Goal: Find specific page/section: Find specific page/section

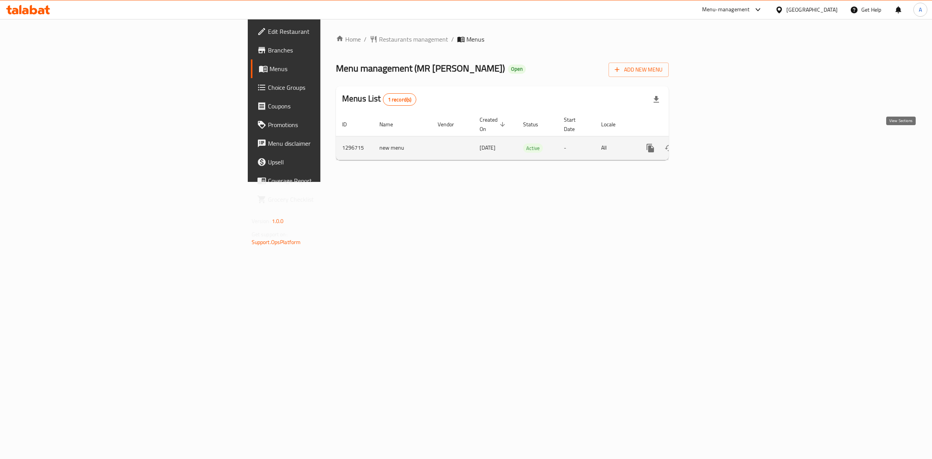
click at [711, 143] on icon "enhanced table" at bounding box center [706, 147] width 9 height 9
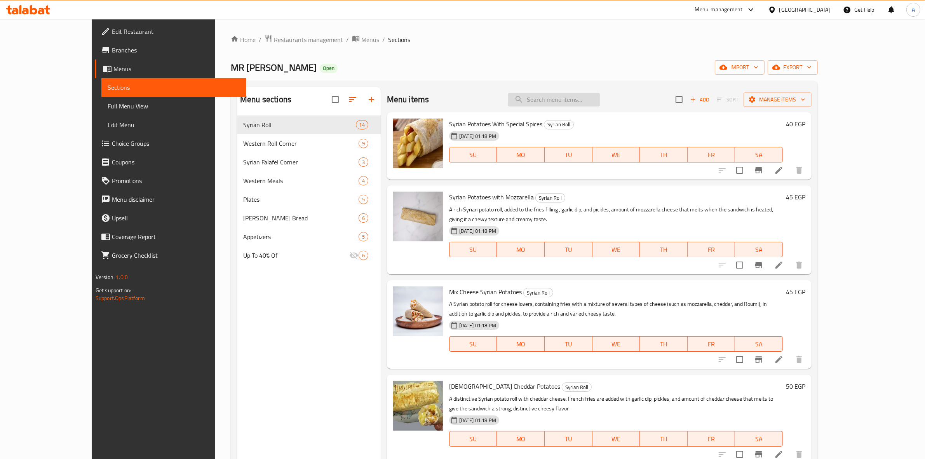
click at [600, 101] on input "search" at bounding box center [554, 100] width 92 height 14
type input "4"
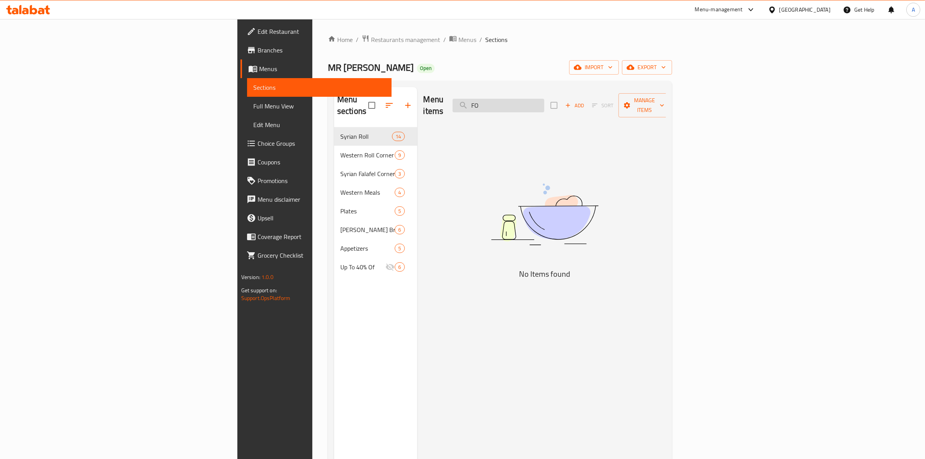
type input "F"
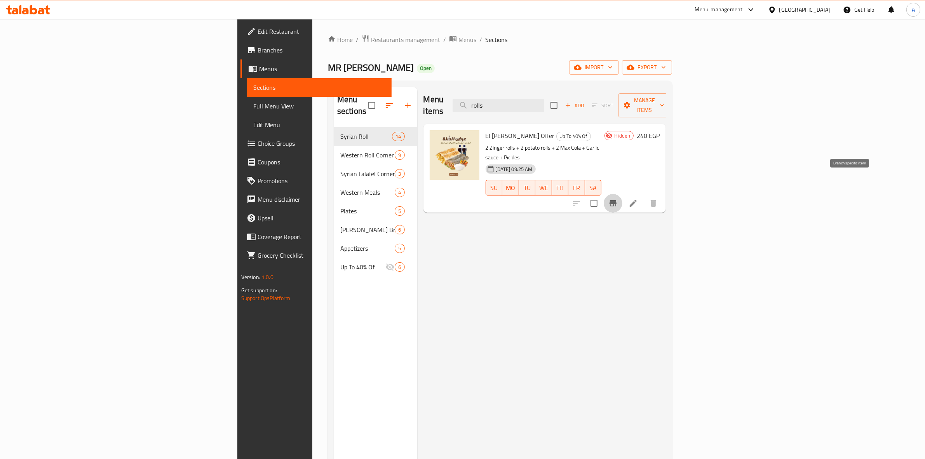
click at [617, 198] on icon "Branch-specific-item" at bounding box center [612, 202] width 9 height 9
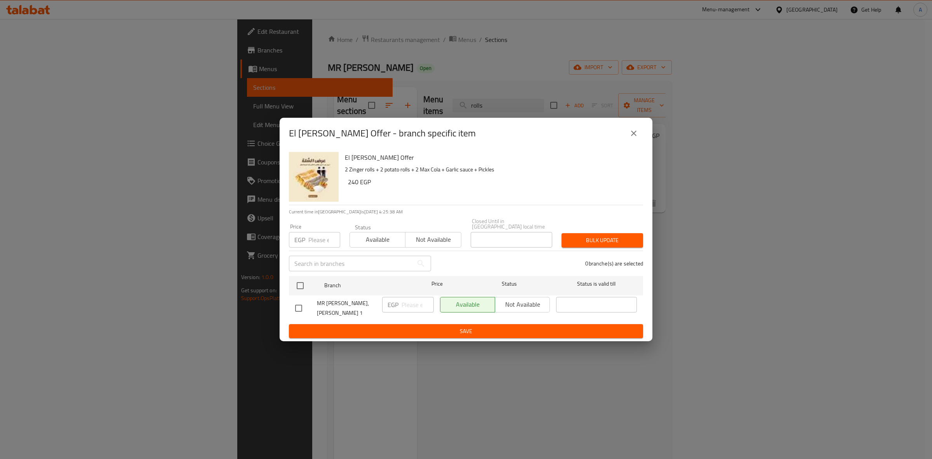
click at [634, 138] on icon "close" at bounding box center [633, 133] width 9 height 9
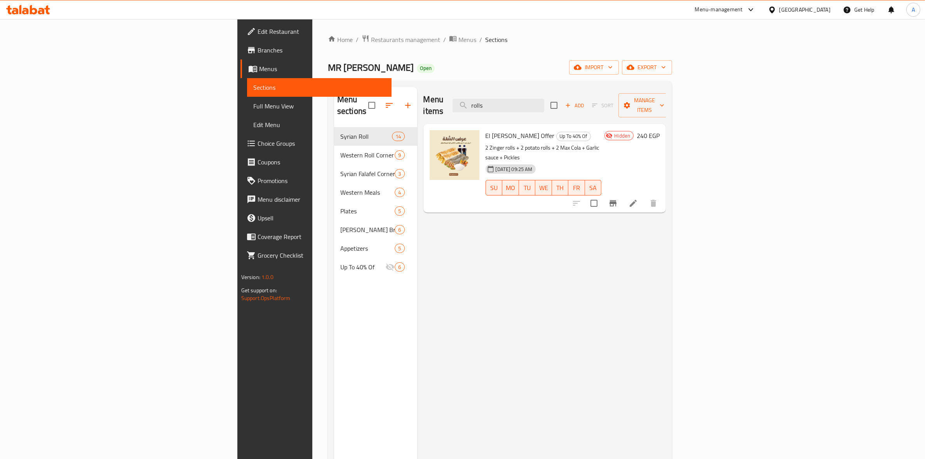
click at [453, 320] on div "Menu items rolls Add Sort Manage items El Shela Offer Up To 40% Of 2 Zinger rol…" at bounding box center [541, 316] width 249 height 459
drag, startPoint x: 593, startPoint y: 99, endPoint x: 301, endPoint y: 90, distance: 291.8
click at [334, 90] on div "Menu sections Syrian Roll 14 Western Roll Corner 9 Syrian Falafel Corner 3 West…" at bounding box center [500, 316] width 332 height 459
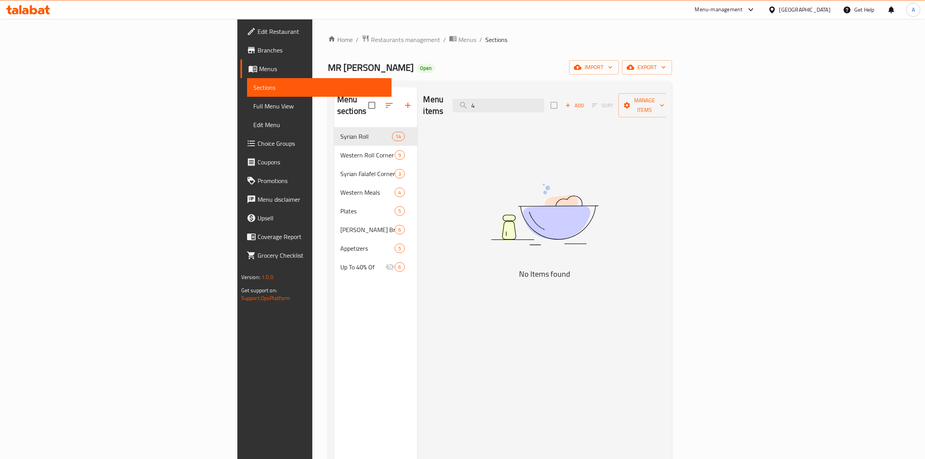
type input "4"
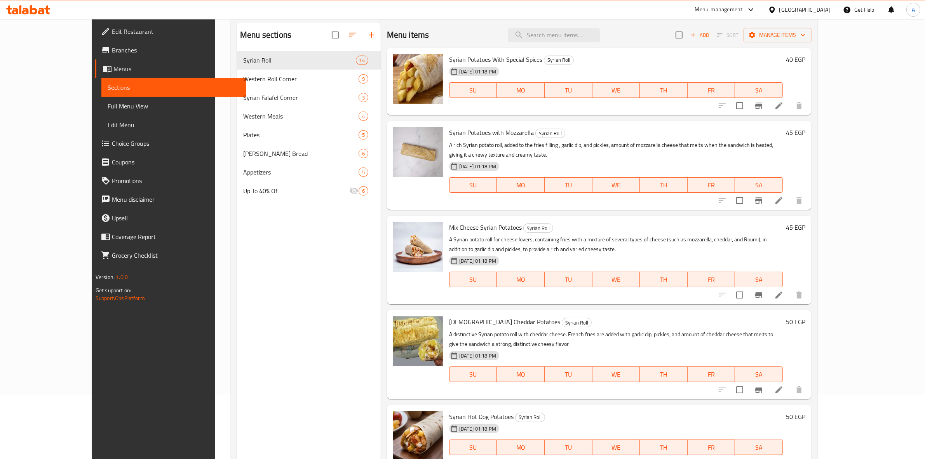
scroll to position [12, 0]
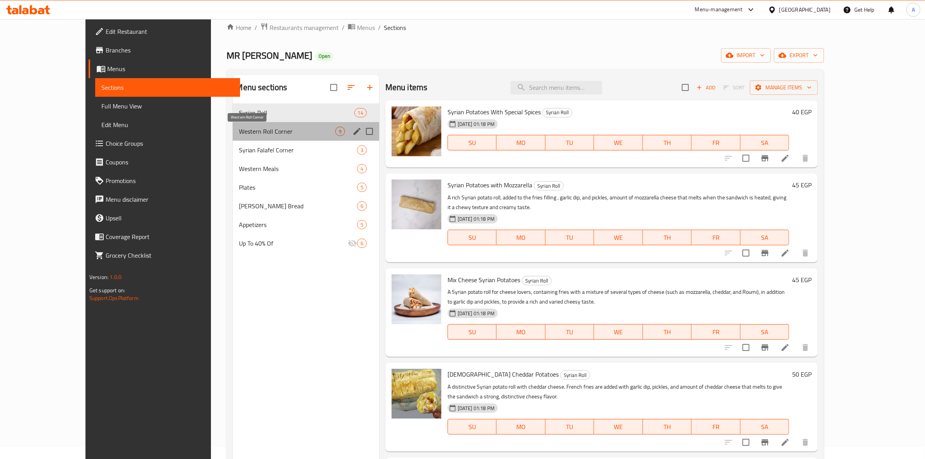
click at [239, 129] on span "Western Roll Corner" at bounding box center [287, 131] width 96 height 9
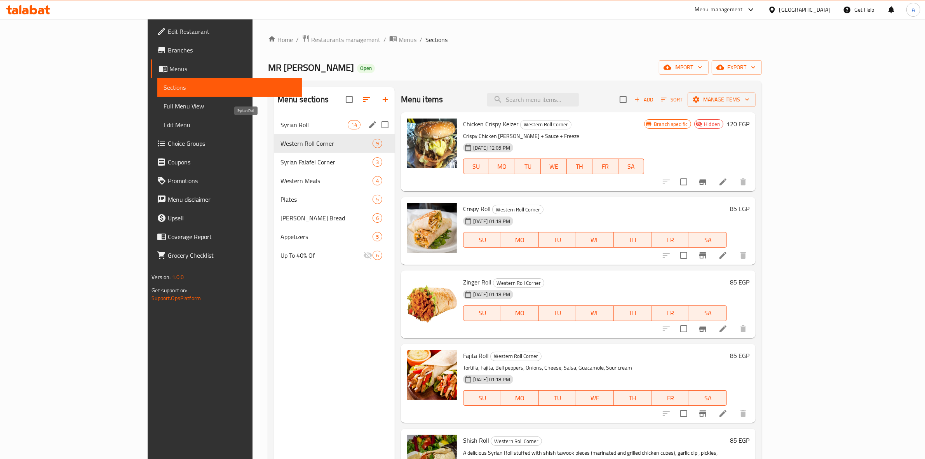
click at [280, 129] on span "Syrian Roll" at bounding box center [314, 124] width 68 height 9
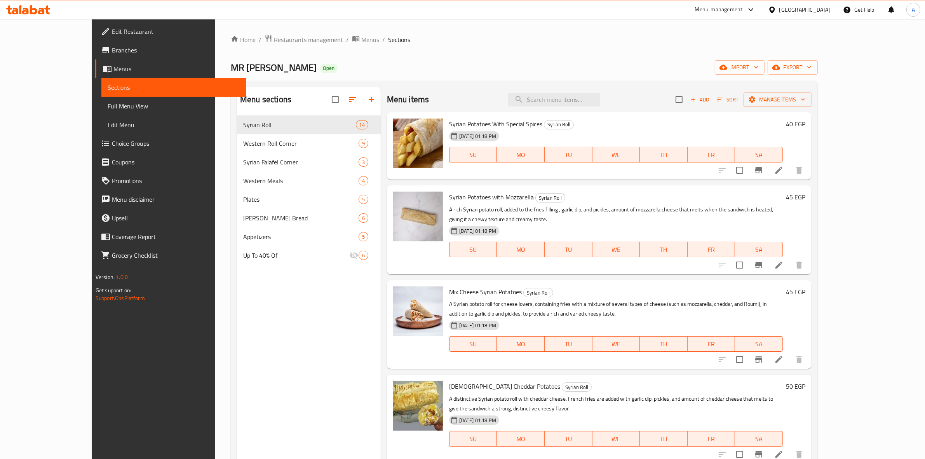
click at [7, 9] on icon at bounding box center [8, 9] width 5 height 9
